Goal: Task Accomplishment & Management: Complete application form

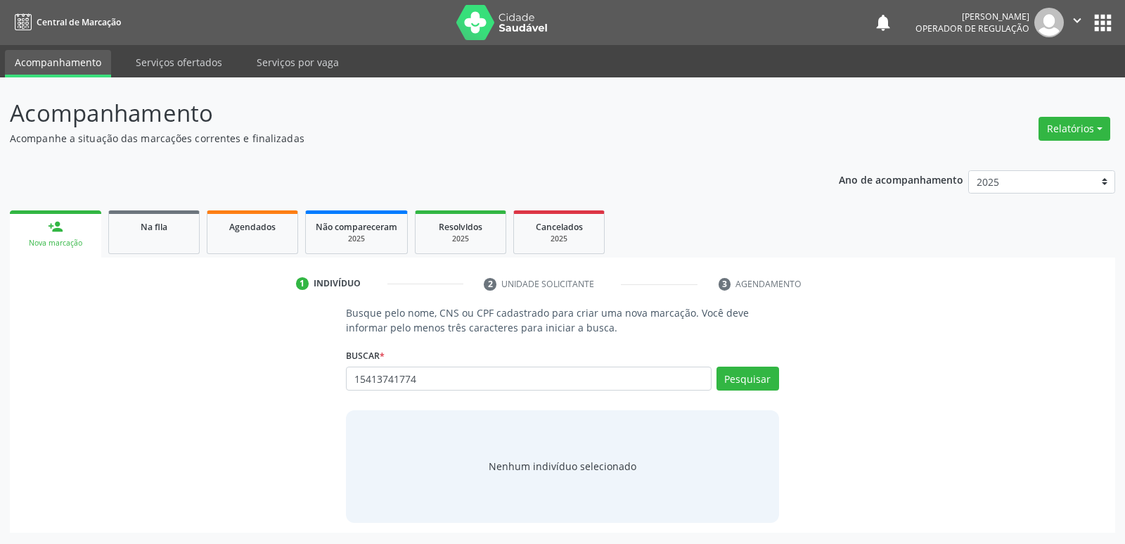
type input "15413741774"
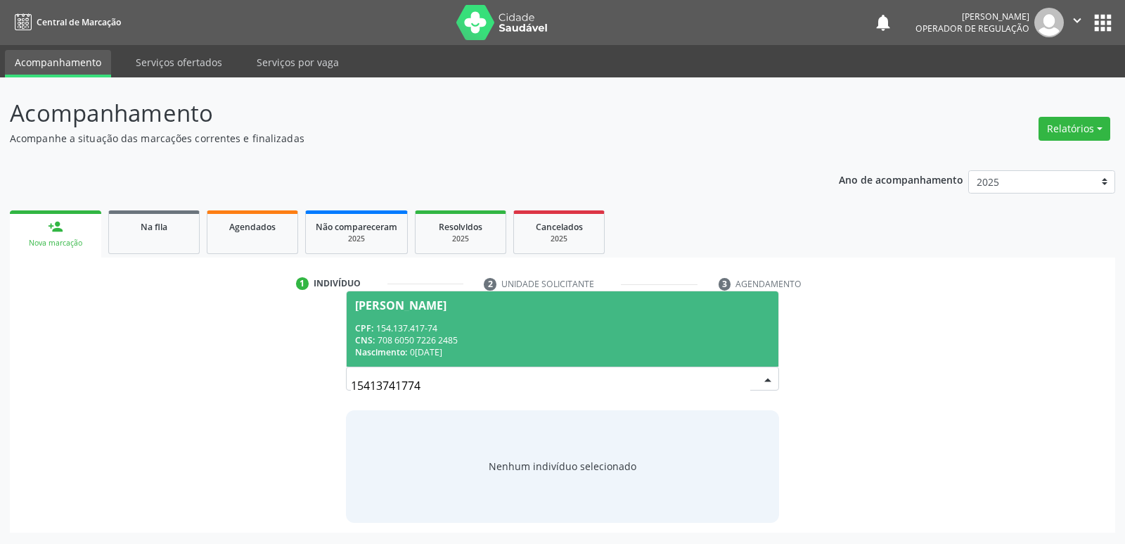
click at [454, 334] on div "CNS: 708 6050 7226 2485" at bounding box center [562, 340] width 414 height 12
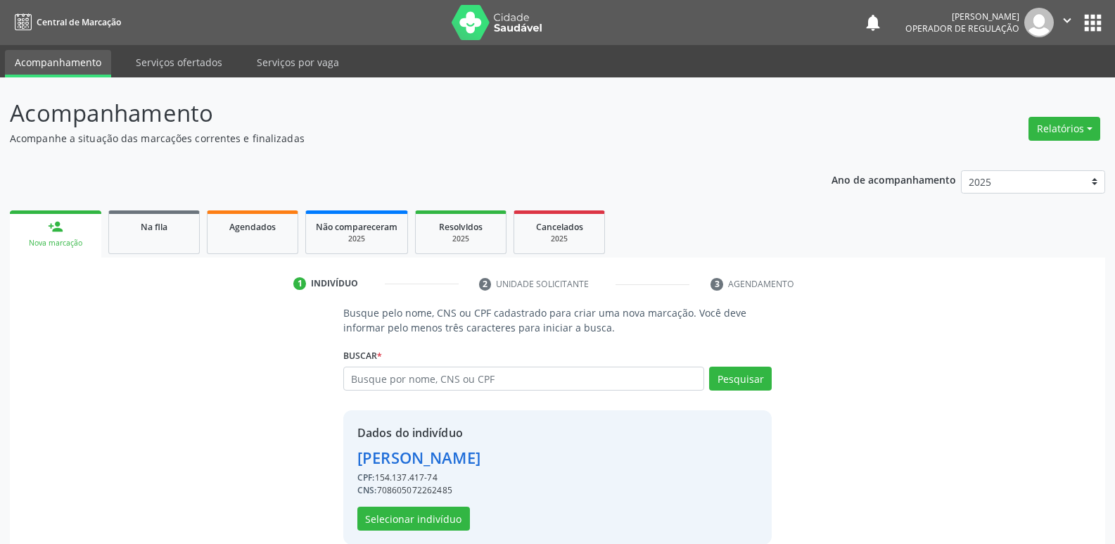
scroll to position [20, 0]
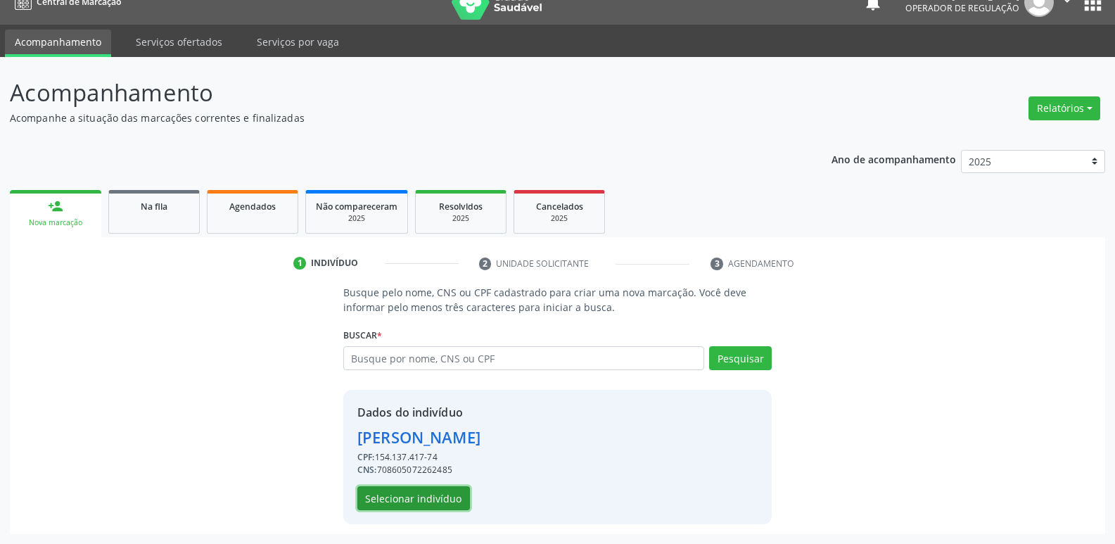
click at [436, 494] on button "Selecionar indivíduo" at bounding box center [413, 498] width 113 height 24
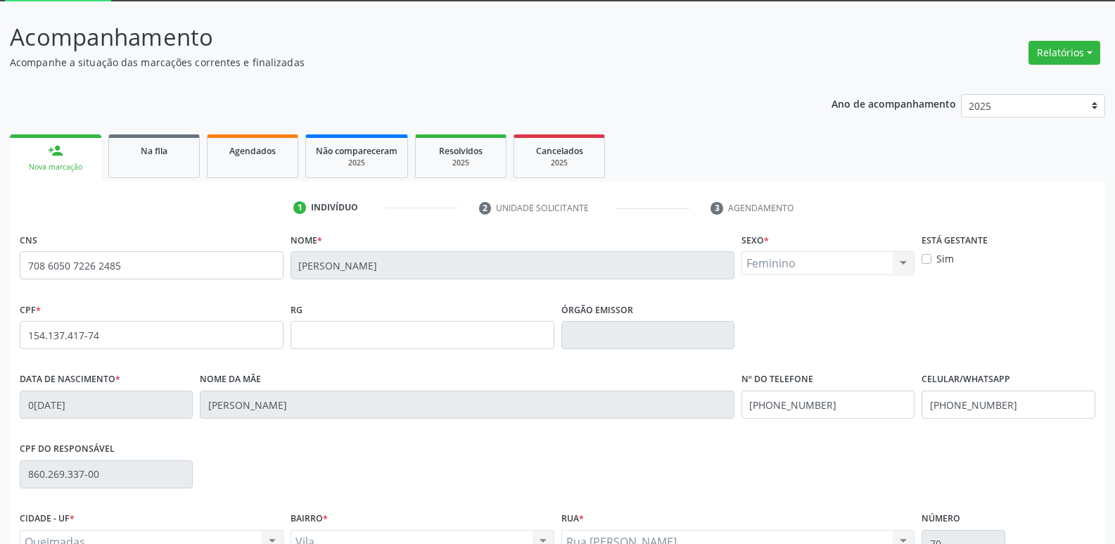
scroll to position [219, 0]
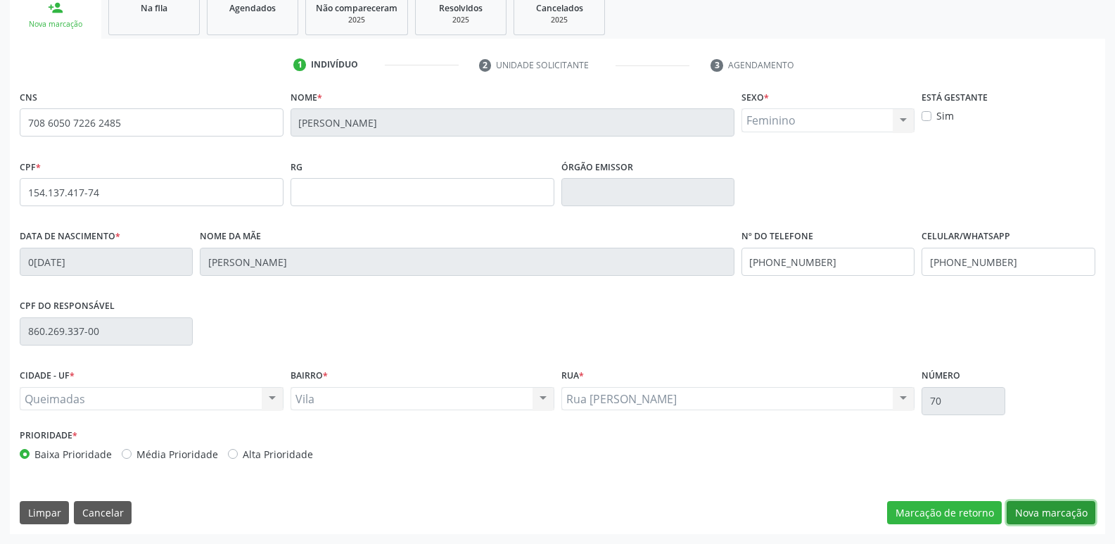
drag, startPoint x: 1040, startPoint y: 502, endPoint x: 1120, endPoint y: 476, distance: 83.4
click at [1038, 501] on button "Nova marcação" at bounding box center [1051, 513] width 89 height 24
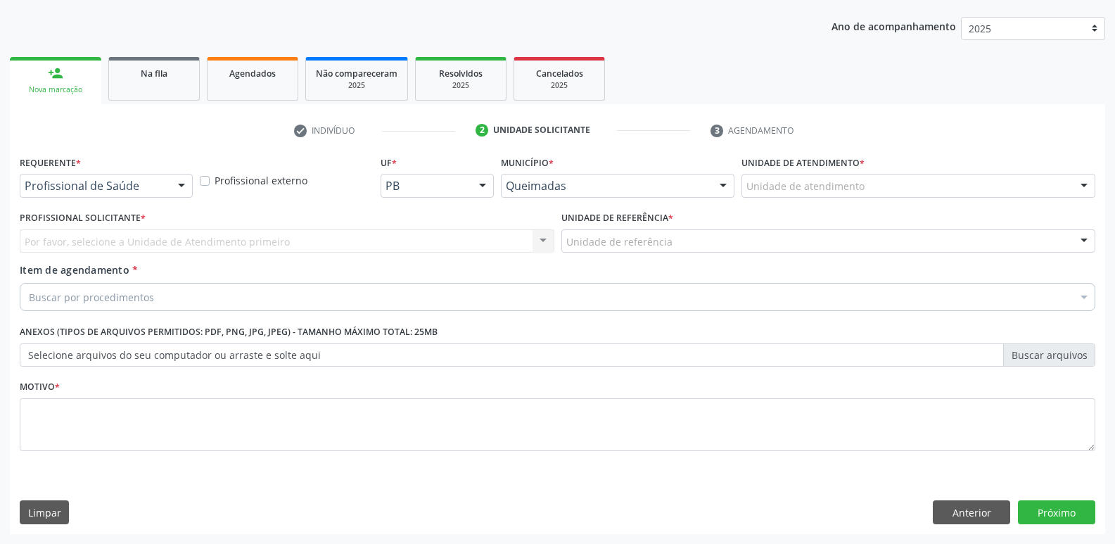
scroll to position [153, 0]
drag, startPoint x: 158, startPoint y: 187, endPoint x: 128, endPoint y: 261, distance: 79.5
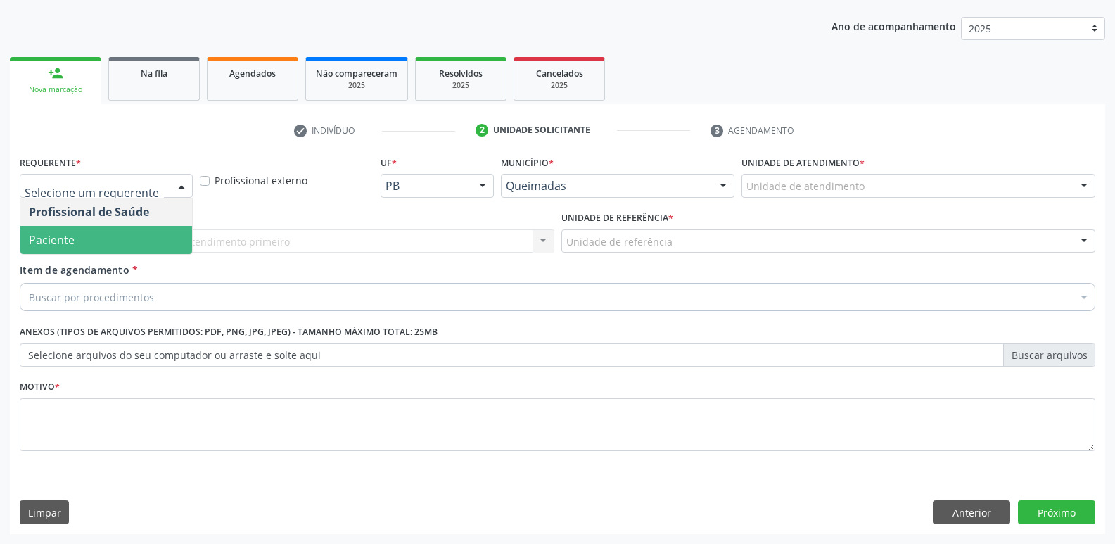
drag, startPoint x: 132, startPoint y: 238, endPoint x: 144, endPoint y: 238, distance: 12.7
click at [132, 237] on span "Paciente" at bounding box center [106, 240] width 172 height 28
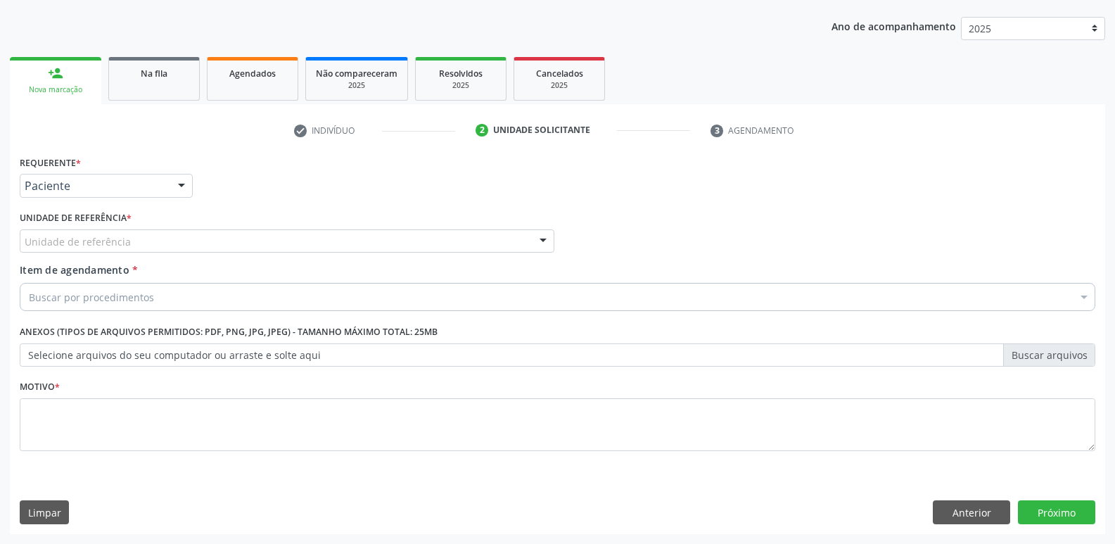
click at [148, 239] on div "Unidade de referência" at bounding box center [287, 241] width 535 height 24
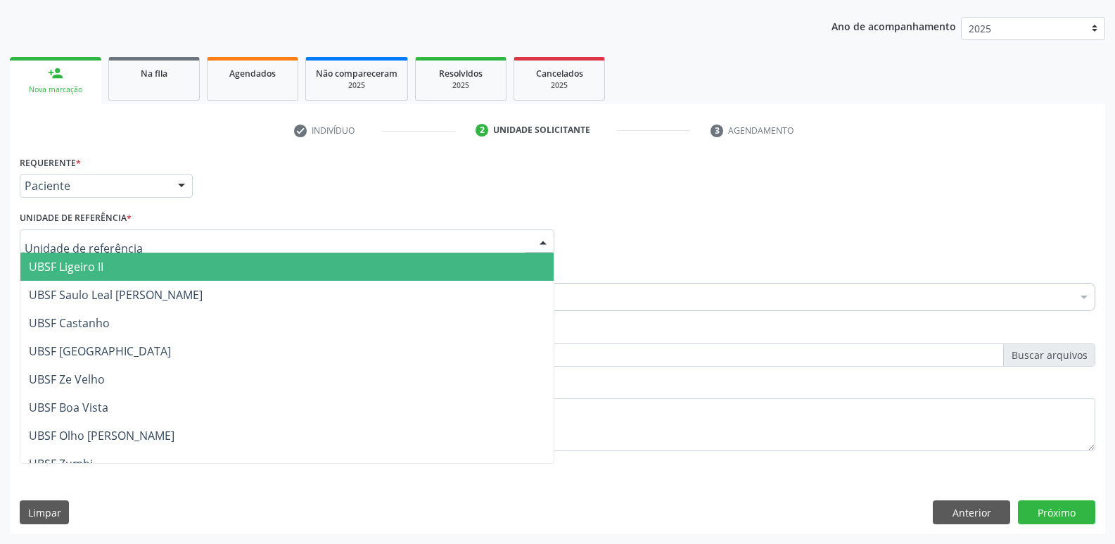
click at [125, 272] on span "UBSF Ligeiro II" at bounding box center [286, 267] width 533 height 28
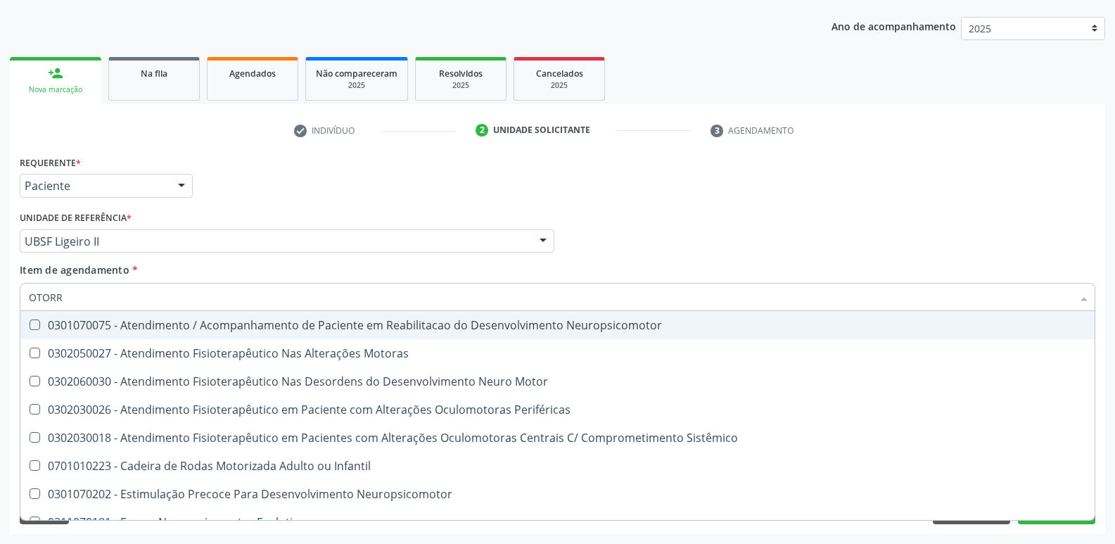
type input "OTORRI"
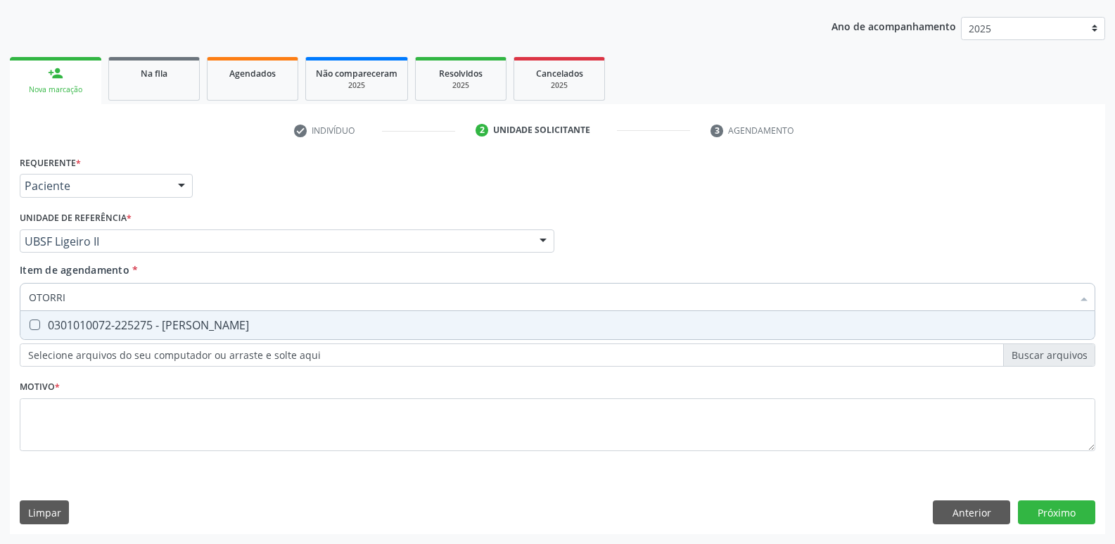
drag, startPoint x: 117, startPoint y: 324, endPoint x: 148, endPoint y: 379, distance: 63.6
click at [119, 325] on div "0301010072-225275 - [PERSON_NAME]" at bounding box center [557, 324] width 1057 height 11
checkbox Otorrinolaringologista "true"
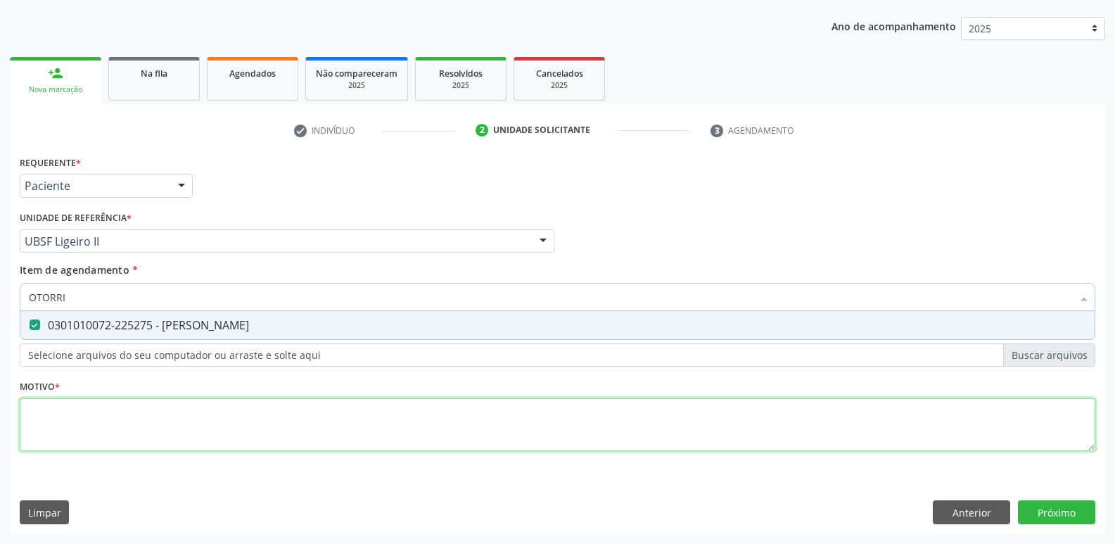
click at [159, 405] on div "Requerente * Paciente Profissional de Saúde Paciente Nenhum resultado encontrad…" at bounding box center [558, 311] width 1076 height 319
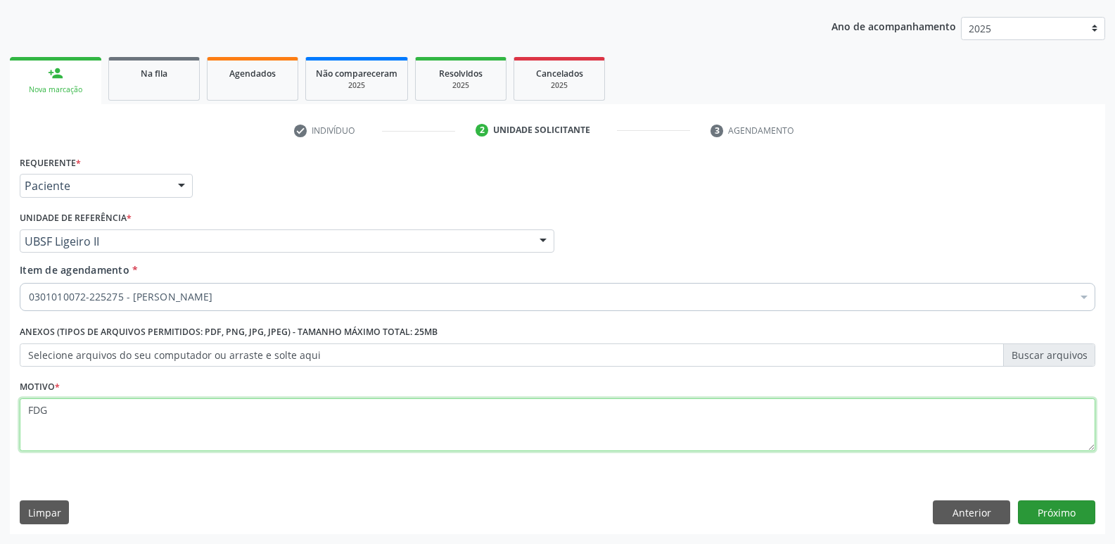
type textarea "FDG"
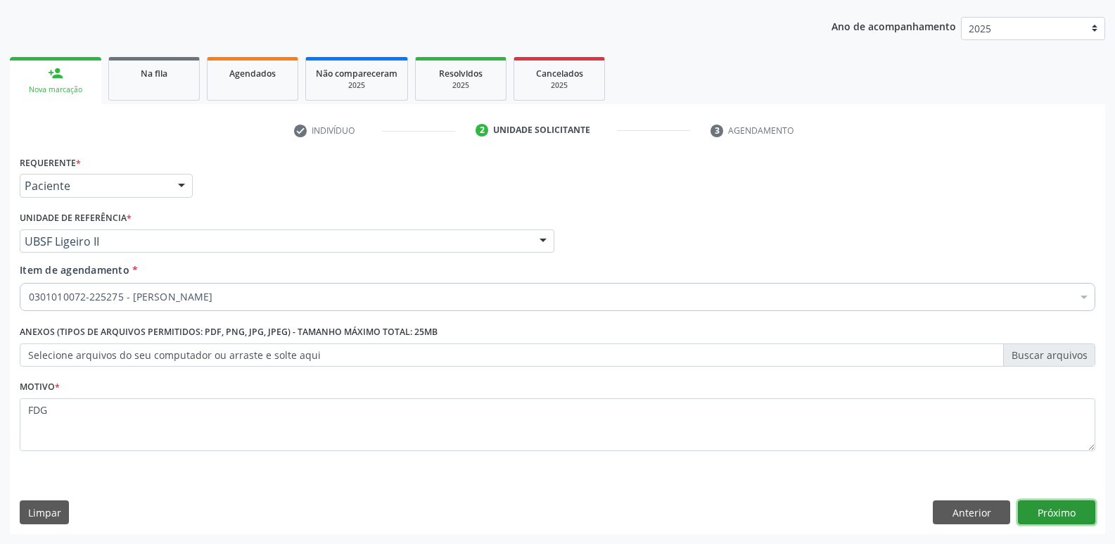
click at [1061, 510] on button "Próximo" at bounding box center [1056, 512] width 77 height 24
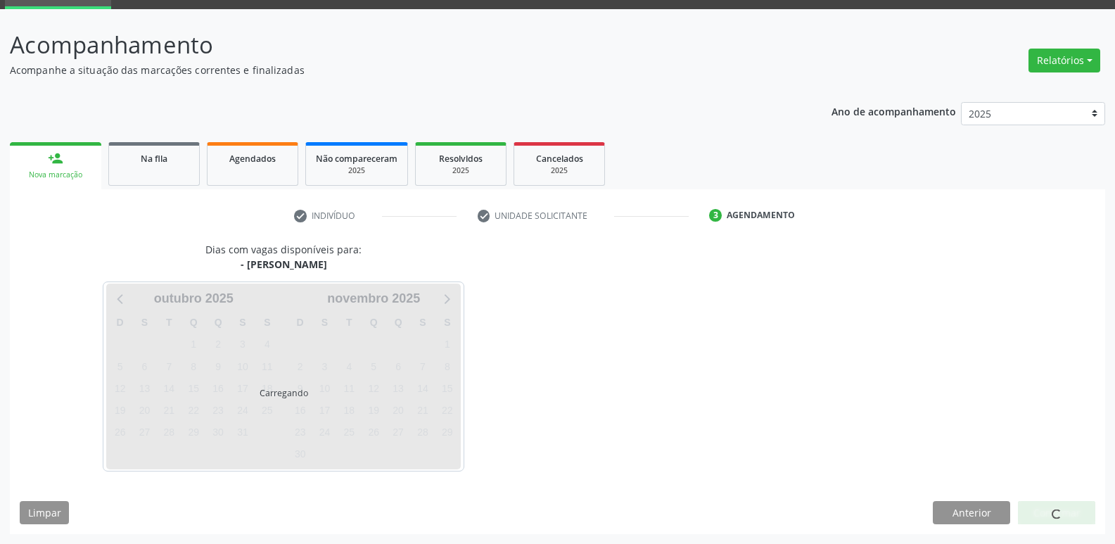
scroll to position [68, 0]
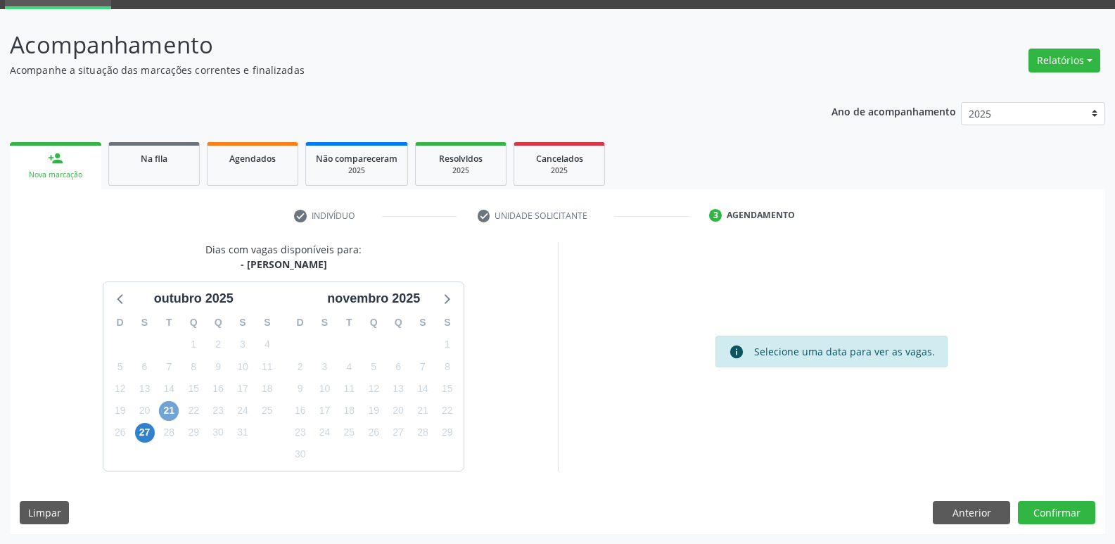
click at [166, 410] on span "21" at bounding box center [169, 411] width 20 height 20
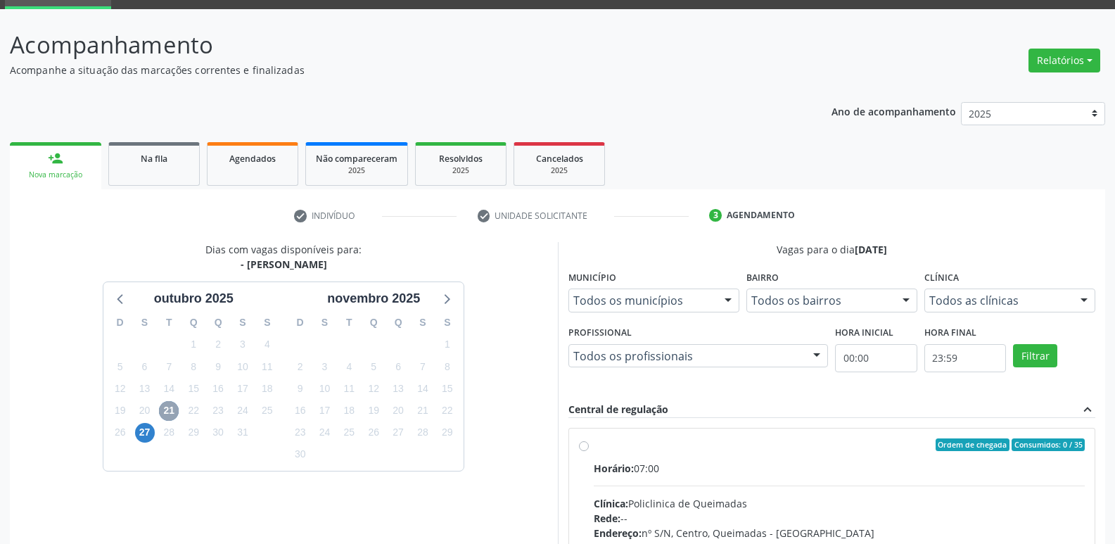
scroll to position [272, 0]
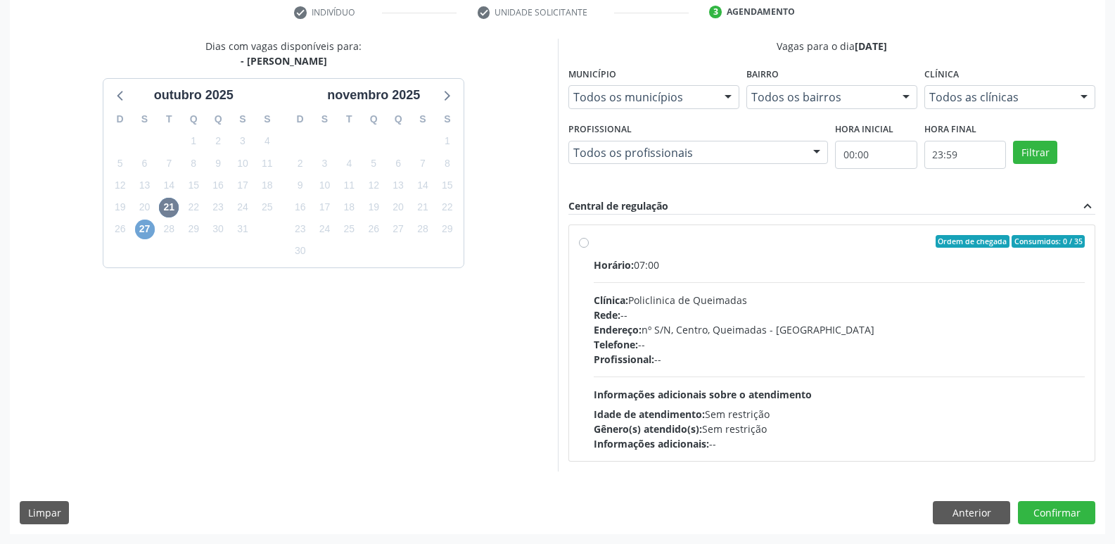
click at [151, 234] on span "27" at bounding box center [145, 229] width 20 height 20
click at [944, 509] on button "Anterior" at bounding box center [971, 513] width 77 height 24
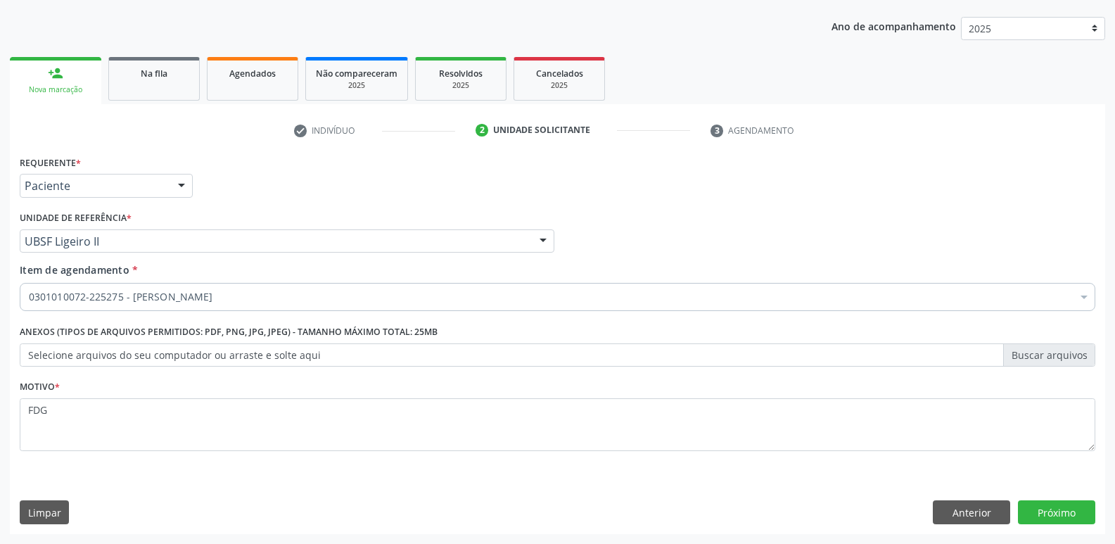
drag, startPoint x: 279, startPoint y: 303, endPoint x: 274, endPoint y: 293, distance: 11.0
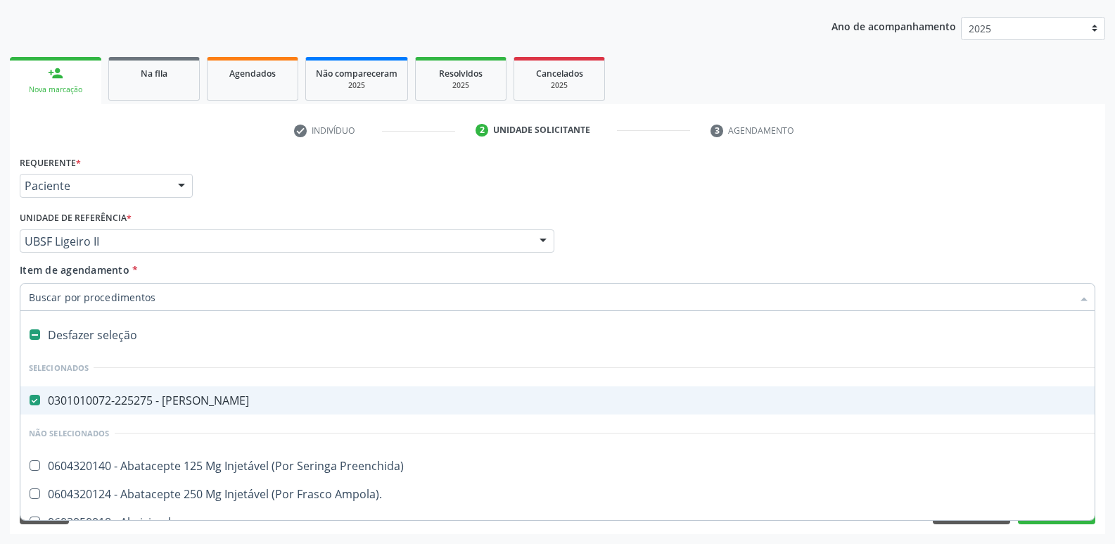
click at [164, 395] on div "0301010072-225275 - [PERSON_NAME]" at bounding box center [576, 400] width 1095 height 11
checkbox Otorrinolaringologista "false"
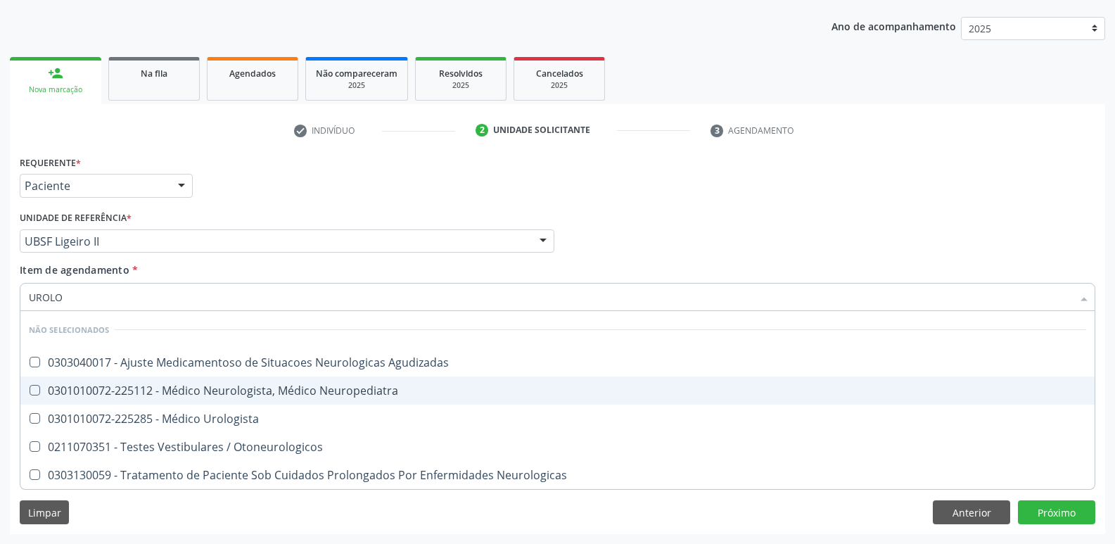
type input "UROLOG"
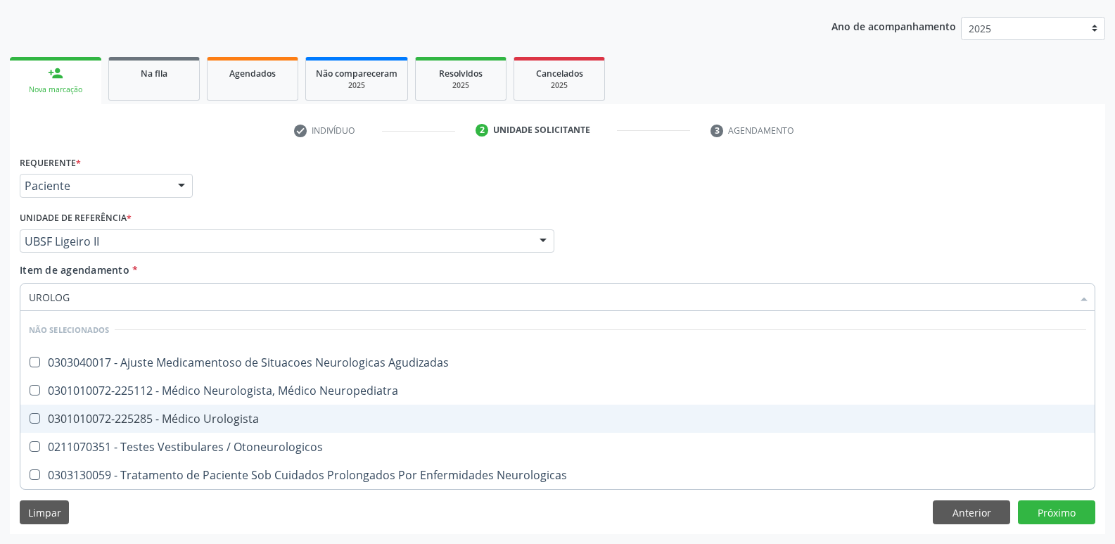
drag, startPoint x: 181, startPoint y: 430, endPoint x: 178, endPoint y: 408, distance: 22.1
click at [185, 420] on span "0301010072-225285 - Médico Urologista" at bounding box center [557, 418] width 1074 height 28
checkbox Urologista "true"
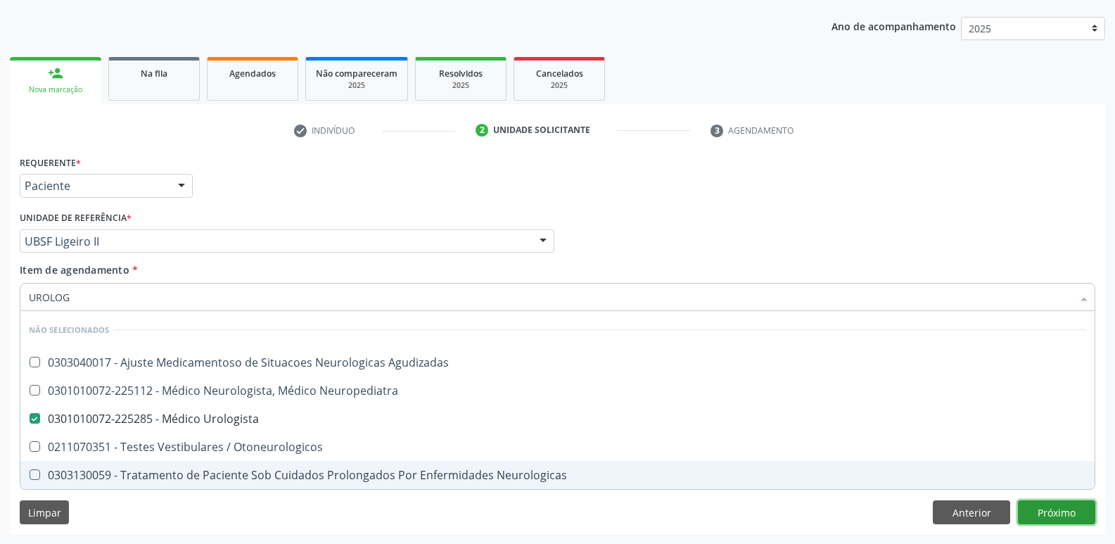
click at [1042, 515] on div "Requerente * Paciente Profissional de Saúde Paciente Nenhum resultado encontrad…" at bounding box center [557, 343] width 1095 height 382
checkbox Agudizadas "true"
checkbox Urologista "false"
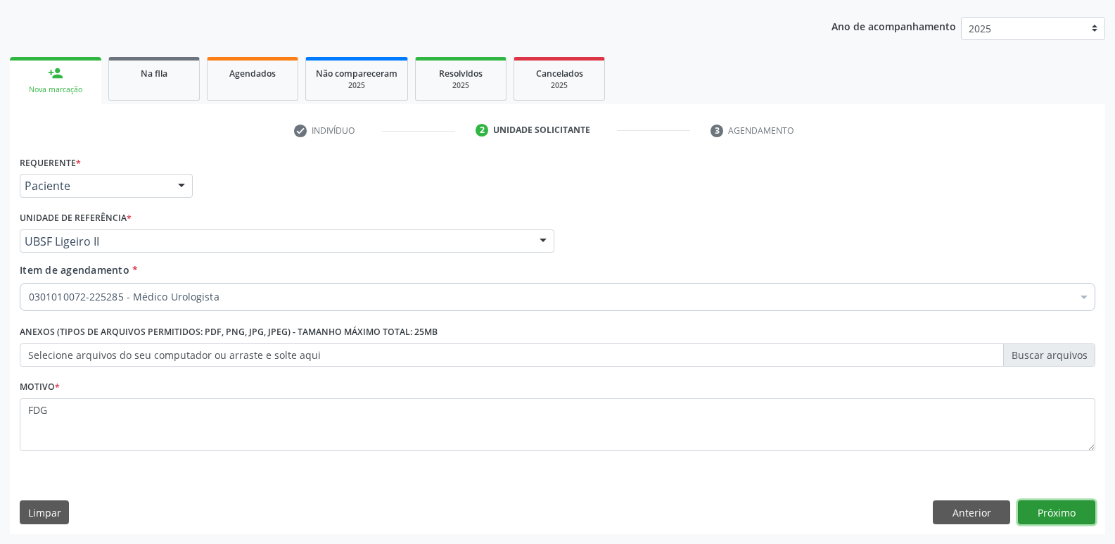
click at [1042, 513] on button "Próximo" at bounding box center [1056, 512] width 77 height 24
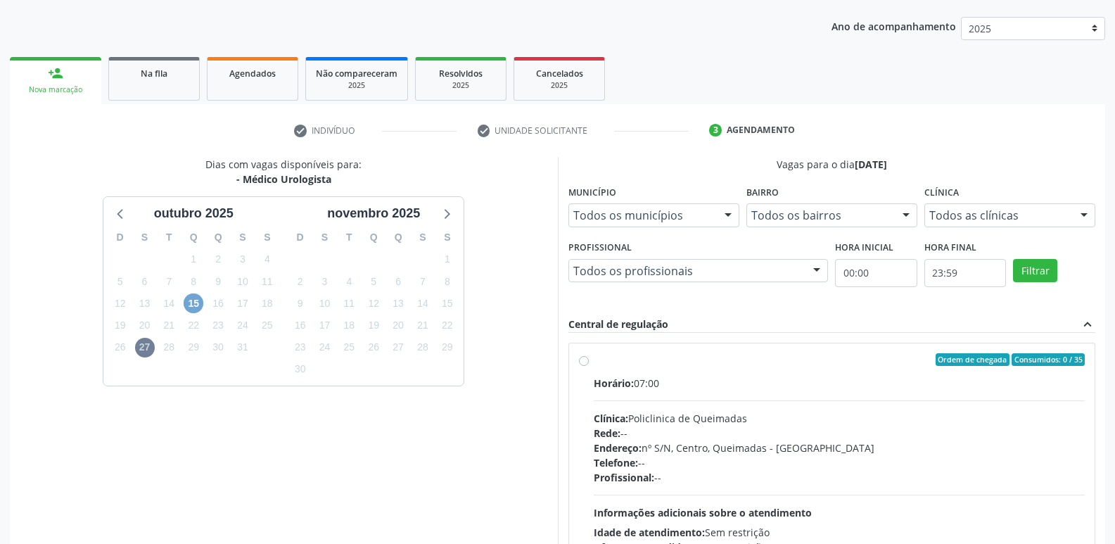
click at [188, 297] on span "15" at bounding box center [194, 303] width 20 height 20
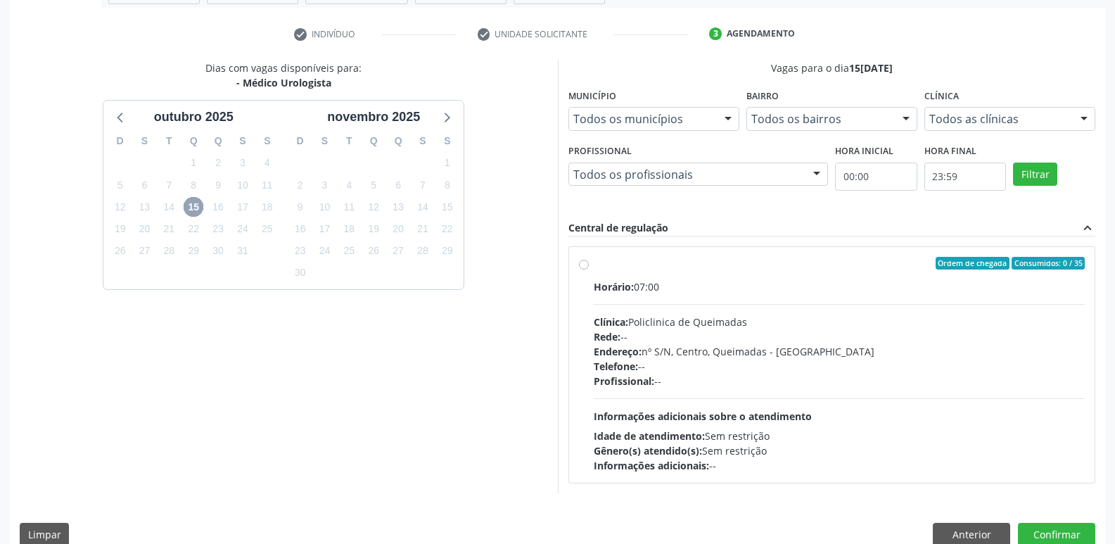
scroll to position [0, 0]
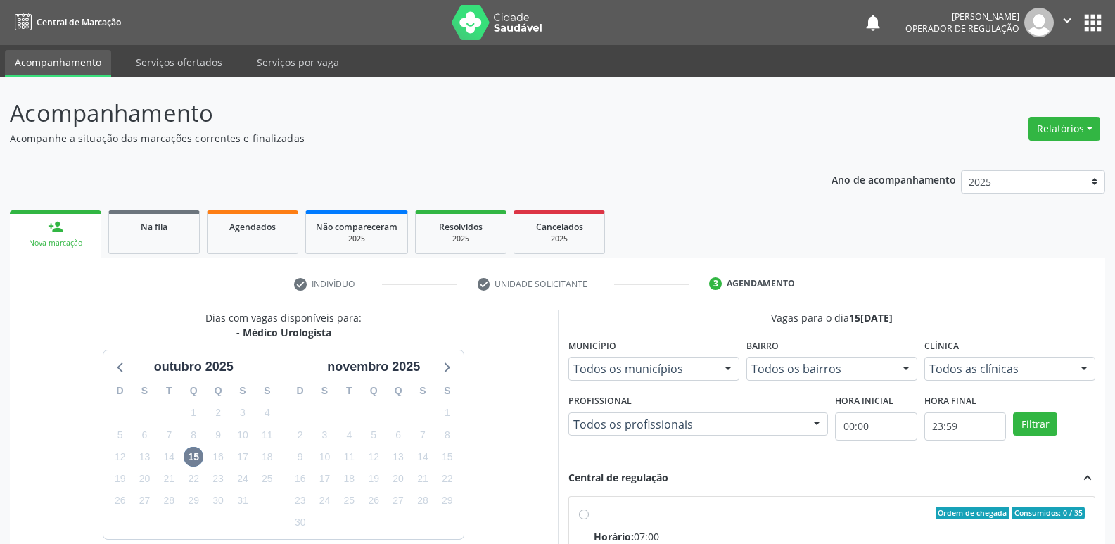
click at [1091, 12] on button "apps" at bounding box center [1092, 23] width 25 height 25
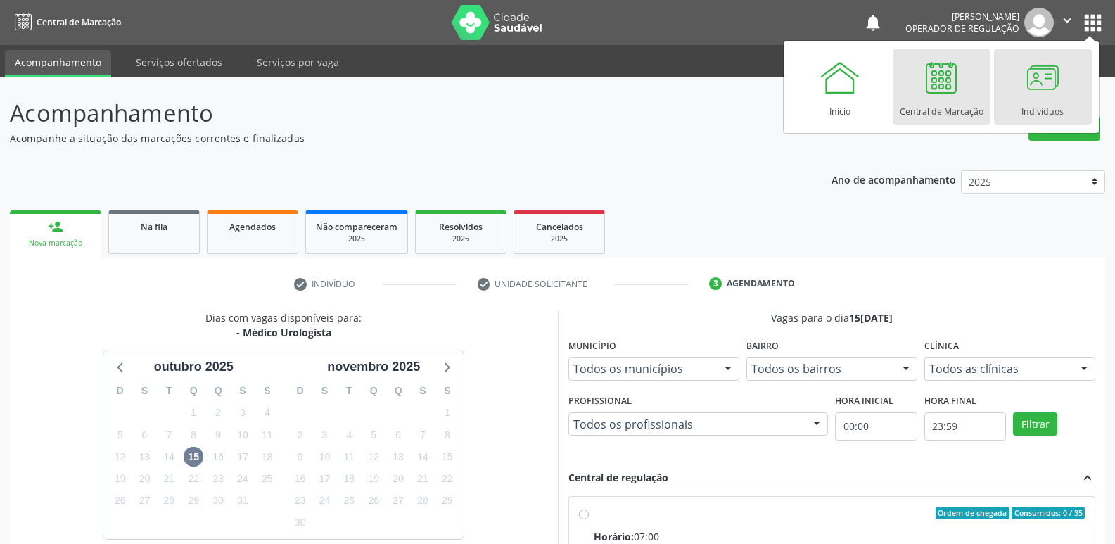
click at [1036, 86] on div at bounding box center [1042, 77] width 42 height 42
